Goal: Information Seeking & Learning: Learn about a topic

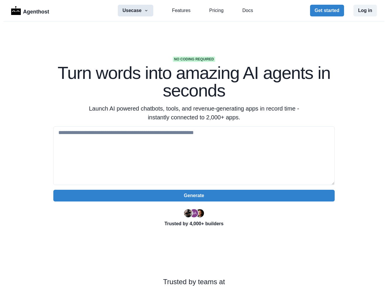
click at [147, 11] on icon "button" at bounding box center [146, 10] width 5 height 5
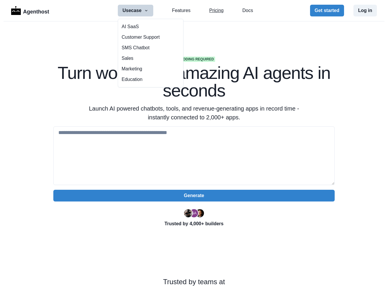
click at [218, 7] on link "Pricing" at bounding box center [216, 10] width 14 height 7
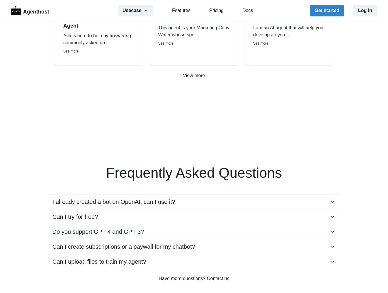
scroll to position [907, 0]
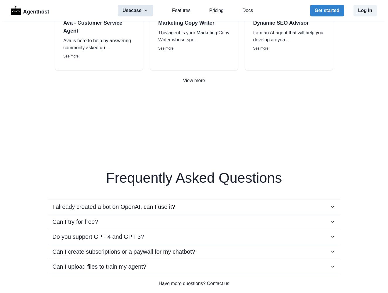
click at [144, 12] on icon "button" at bounding box center [146, 10] width 5 height 5
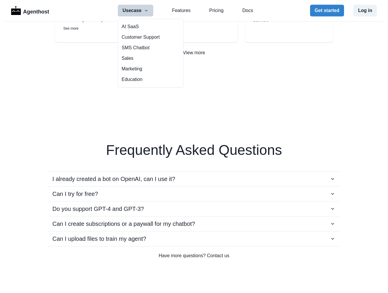
scroll to position [938, 0]
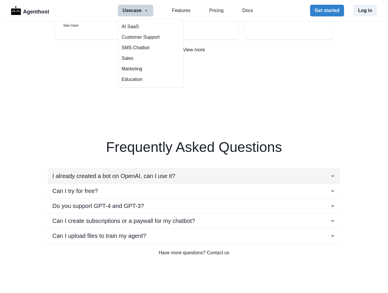
click at [204, 176] on div "I already created a bot on OpenAI, can I use it?" at bounding box center [193, 175] width 283 height 9
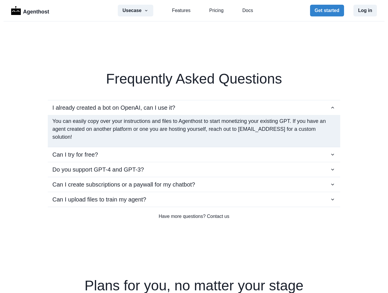
scroll to position [1009, 0]
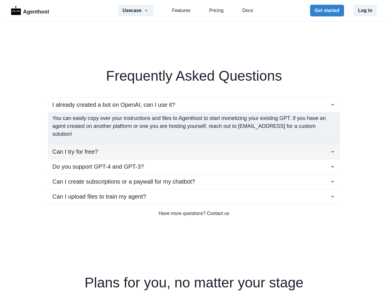
click at [237, 150] on div "Can I try for free?" at bounding box center [193, 151] width 283 height 9
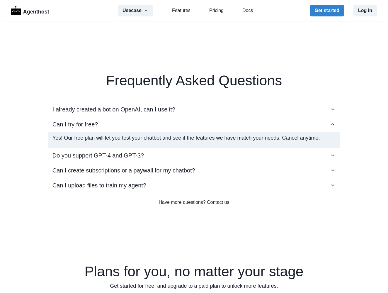
scroll to position [1005, 0]
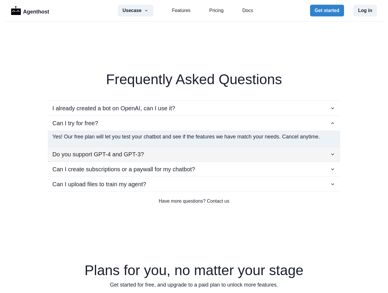
click at [256, 158] on div "Do you support GPT-4 and GPT-3?" at bounding box center [193, 154] width 283 height 9
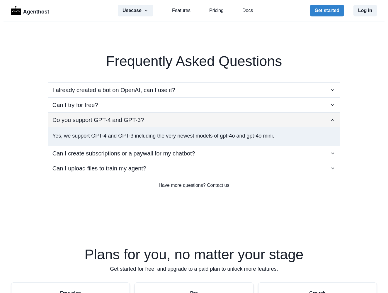
scroll to position [1024, 0]
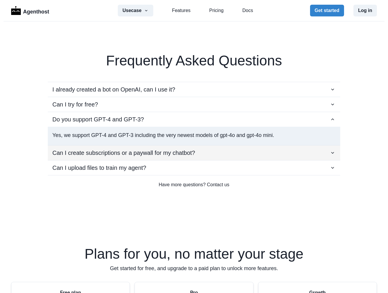
click at [244, 154] on div "Can I create subscriptions or a paywall for my chatbot?" at bounding box center [193, 152] width 283 height 9
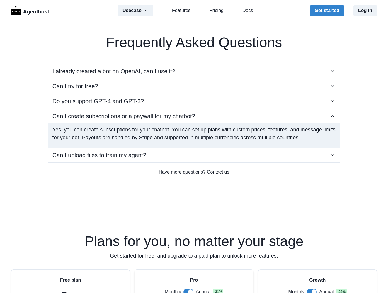
scroll to position [1045, 0]
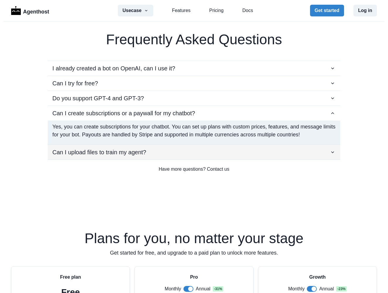
click at [234, 157] on button "Can I upload files to train my agent?" at bounding box center [194, 152] width 292 height 15
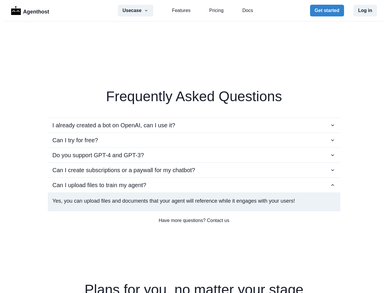
scroll to position [991, 0]
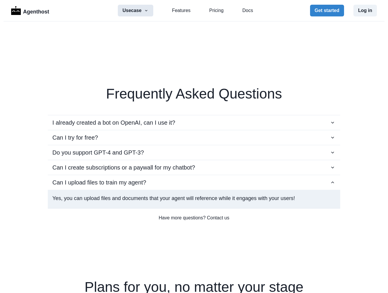
click at [148, 12] on icon "button" at bounding box center [146, 10] width 5 height 5
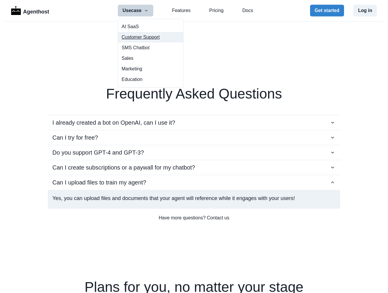
click at [148, 35] on button "Customer Support" at bounding box center [150, 37] width 65 height 11
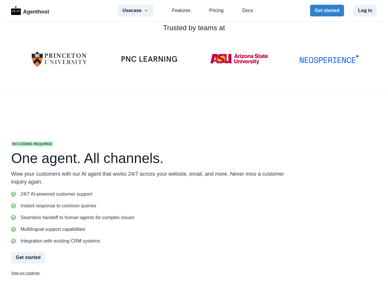
scroll to position [210, 0]
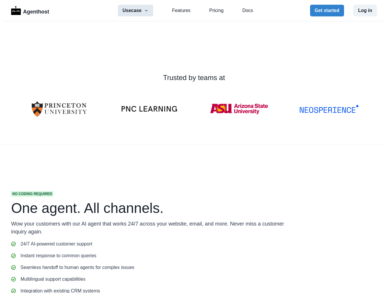
click at [144, 7] on button "Usecase" at bounding box center [135, 11] width 35 height 12
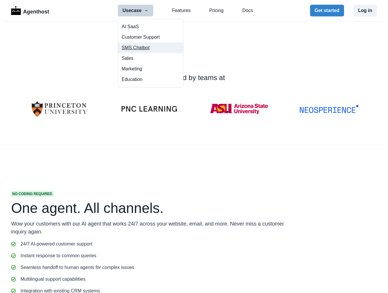
click at [157, 49] on link "SMS Chatbot" at bounding box center [150, 47] width 65 height 11
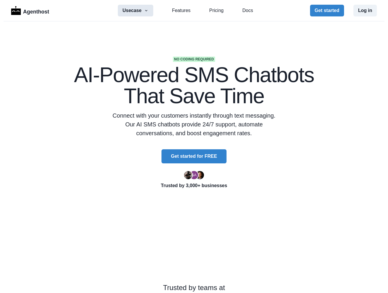
click at [144, 10] on icon "button" at bounding box center [146, 10] width 5 height 5
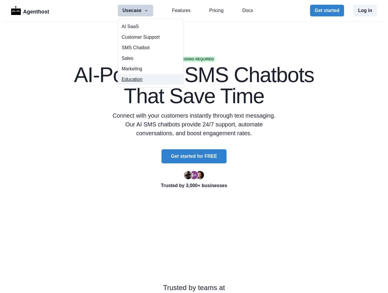
click at [138, 79] on button "Education" at bounding box center [150, 79] width 65 height 11
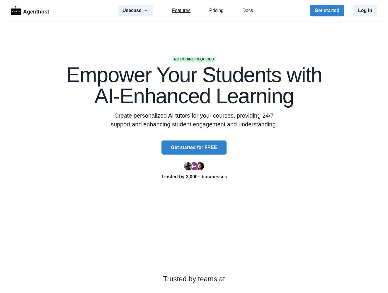
click at [179, 11] on link "Features" at bounding box center [181, 10] width 18 height 7
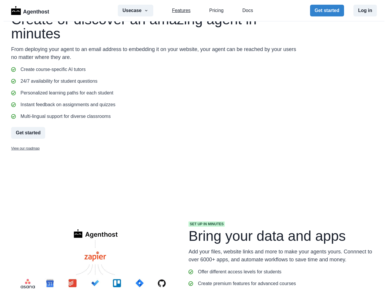
scroll to position [483, 0]
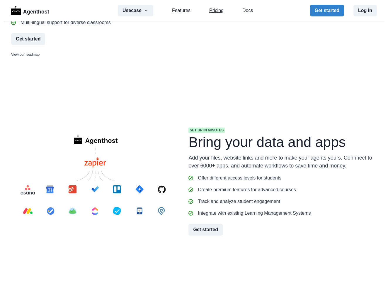
click at [220, 11] on link "Pricing" at bounding box center [216, 10] width 14 height 7
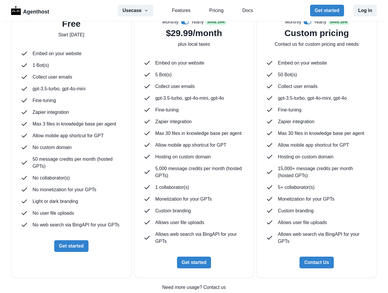
scroll to position [1463, 0]
